Goal: Task Accomplishment & Management: Complete application form

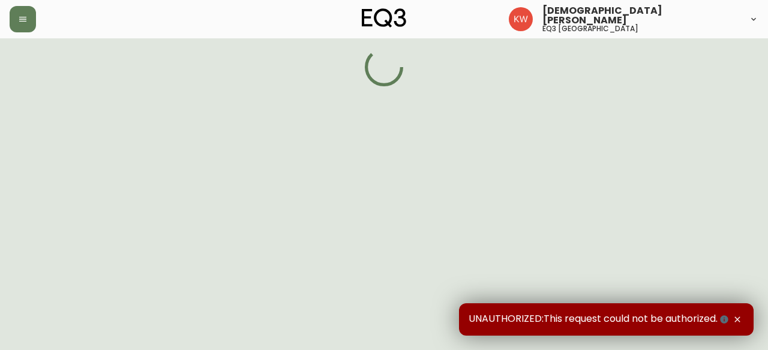
select select "AB"
select select "CA"
select select "CA_EN"
select select "Other"
select select "Interior Designer"
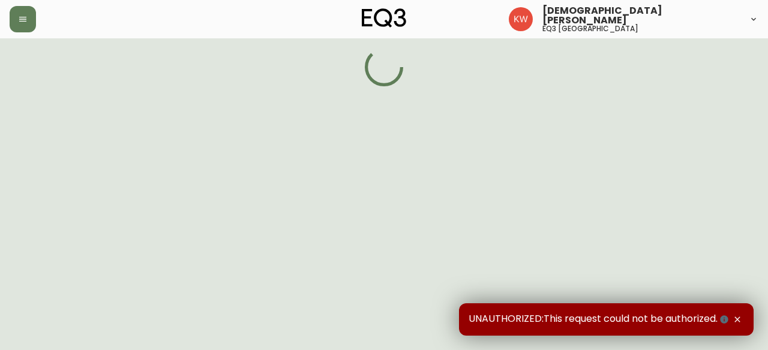
select select "false"
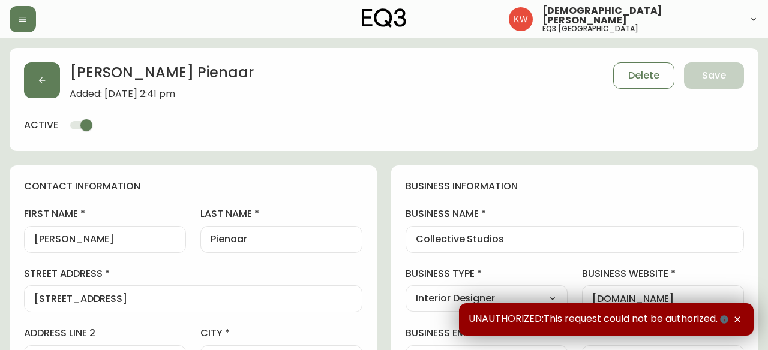
type input "EQ3 [GEOGRAPHIC_DATA]"
select select "cjw10z96m00006gs08l3o91tv"
